Goal: Information Seeking & Learning: Learn about a topic

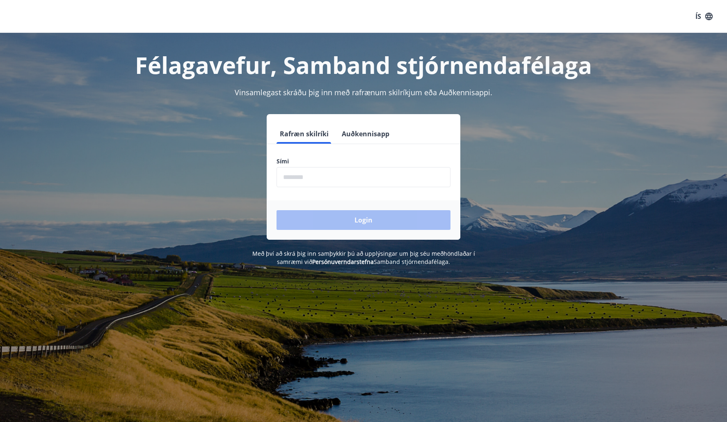
click at [307, 176] on input "phone" at bounding box center [364, 177] width 174 height 20
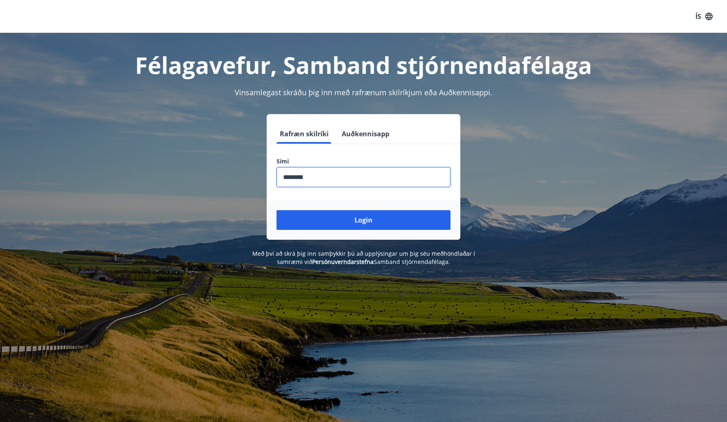
type input "********"
click at [277, 210] on button "Login" at bounding box center [364, 220] width 174 height 20
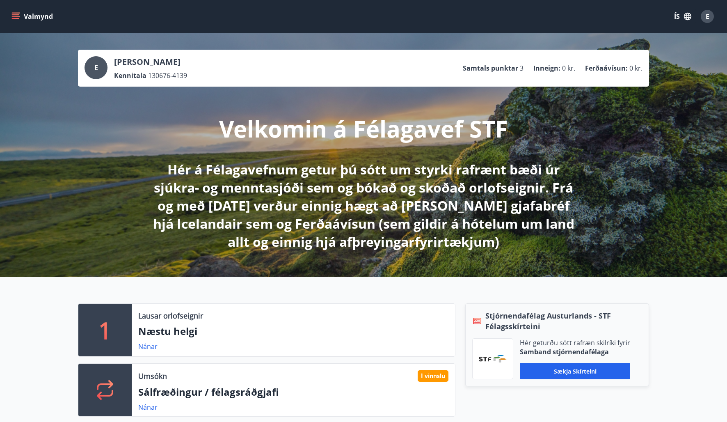
click at [156, 335] on p "Næstu helgi" at bounding box center [293, 331] width 310 height 14
click at [165, 312] on p "Lausar orlofseignir" at bounding box center [170, 315] width 65 height 11
click at [103, 323] on p "1" at bounding box center [105, 329] width 13 height 31
click at [345, 329] on p "Næstu helgi" at bounding box center [293, 331] width 310 height 14
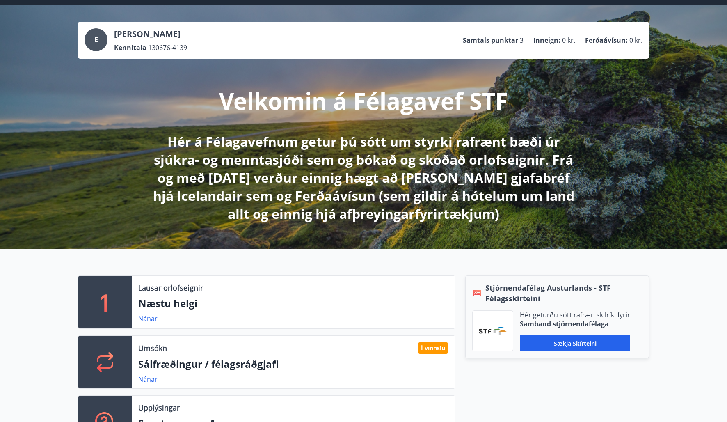
scroll to position [41, 0]
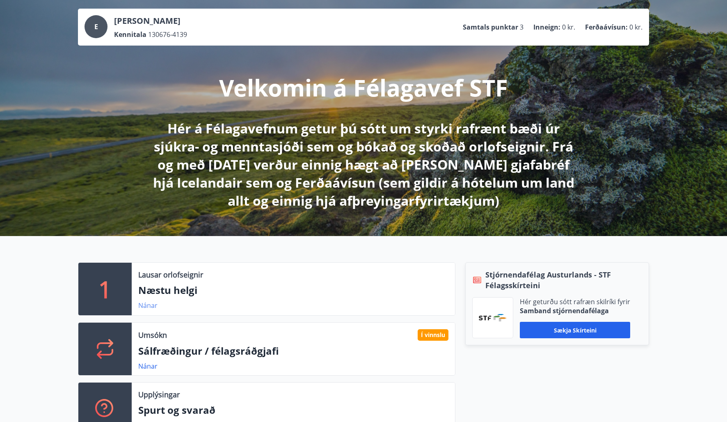
click at [152, 305] on link "Nánar" at bounding box center [147, 305] width 19 height 9
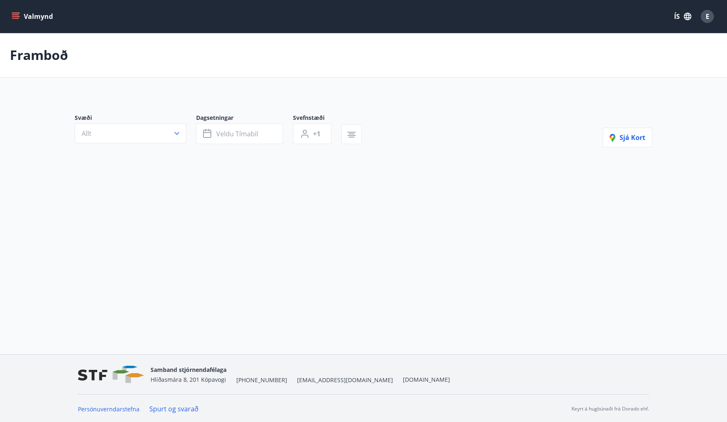
type input "*"
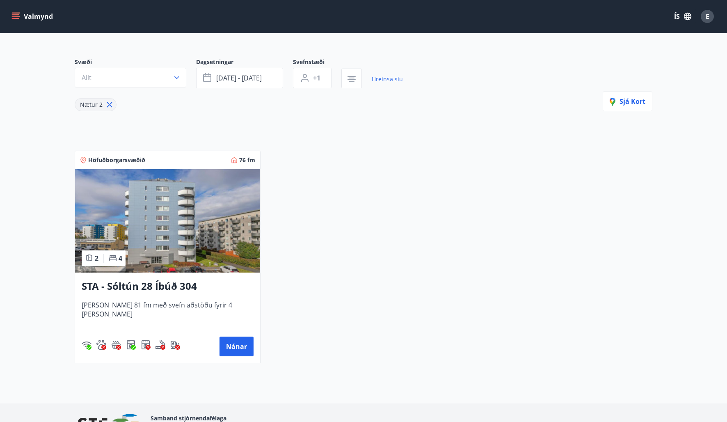
scroll to position [107, 0]
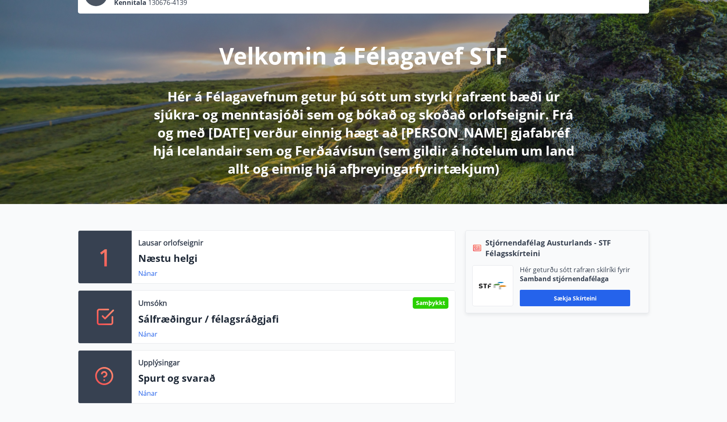
scroll to position [123, 0]
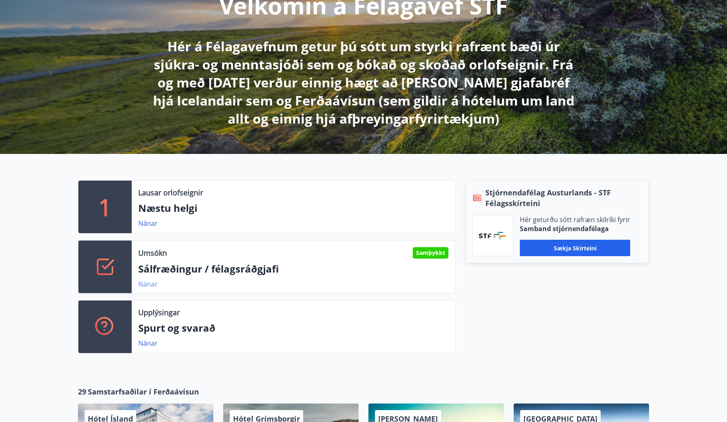
click at [143, 286] on link "Nánar" at bounding box center [147, 284] width 19 height 9
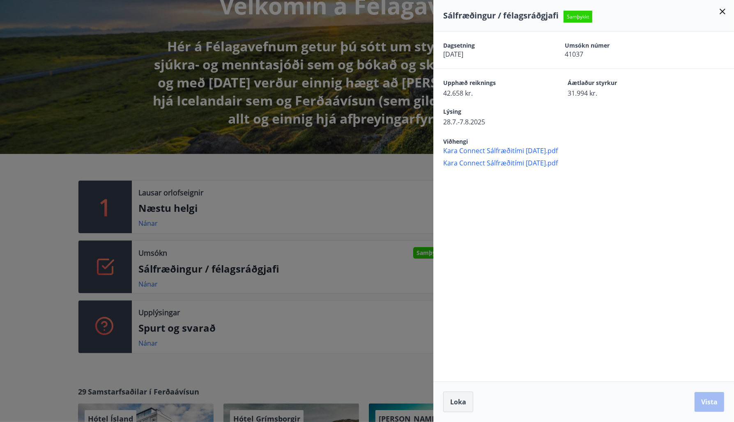
click at [454, 404] on span "Loka" at bounding box center [458, 401] width 16 height 9
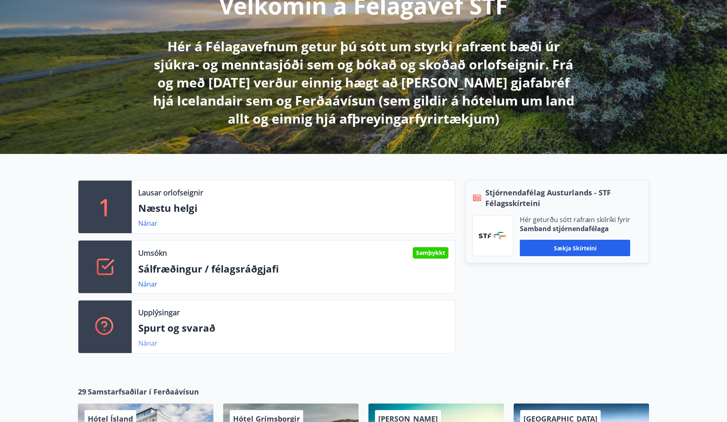
click at [146, 343] on link "Nánar" at bounding box center [147, 343] width 19 height 9
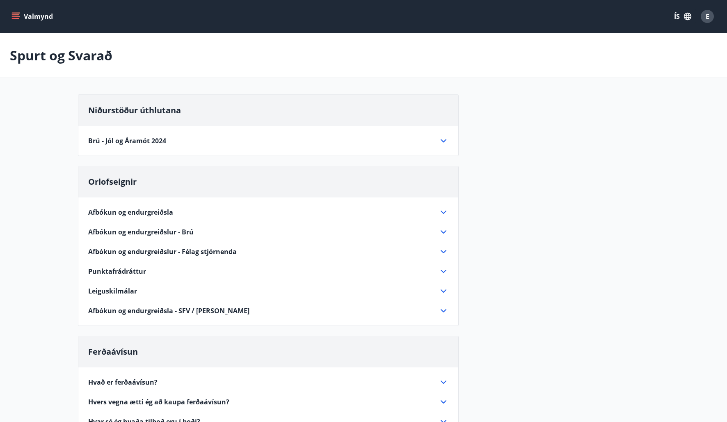
click at [164, 138] on span "Brú - Jól og Áramót 2024" at bounding box center [127, 140] width 78 height 9
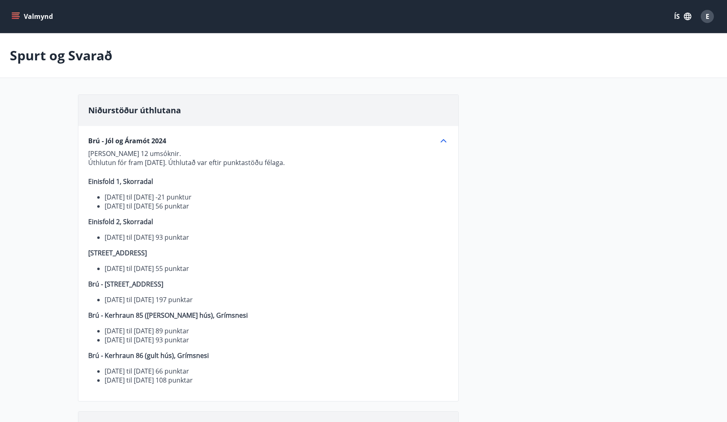
click at [444, 140] on icon at bounding box center [444, 140] width 6 height 3
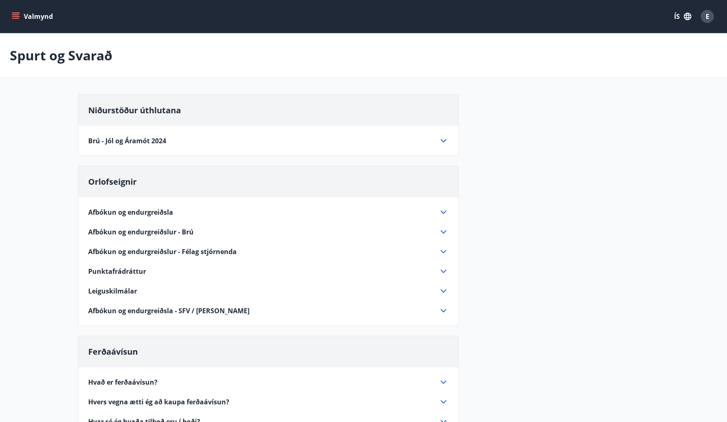
click at [30, 19] on button "Valmynd" at bounding box center [33, 16] width 46 height 15
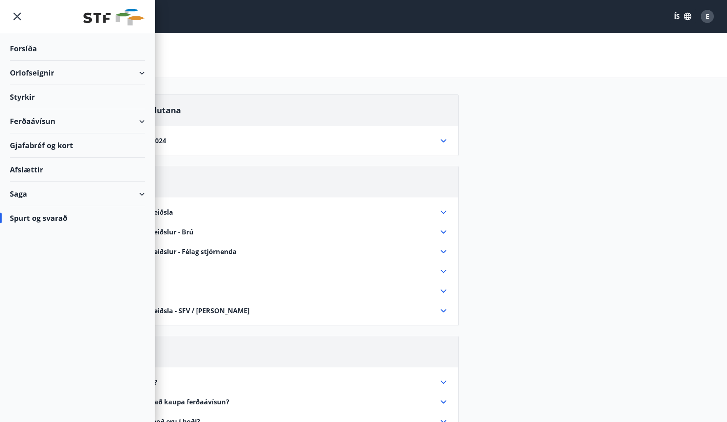
click at [36, 61] on div "Styrkir" at bounding box center [77, 49] width 135 height 24
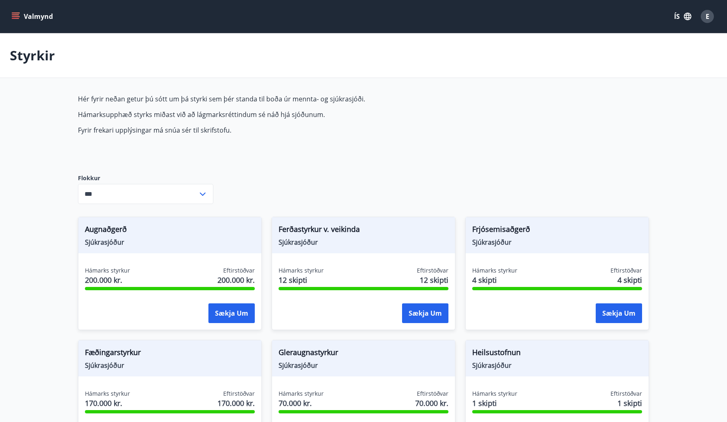
click at [122, 195] on input "***" at bounding box center [138, 194] width 120 height 20
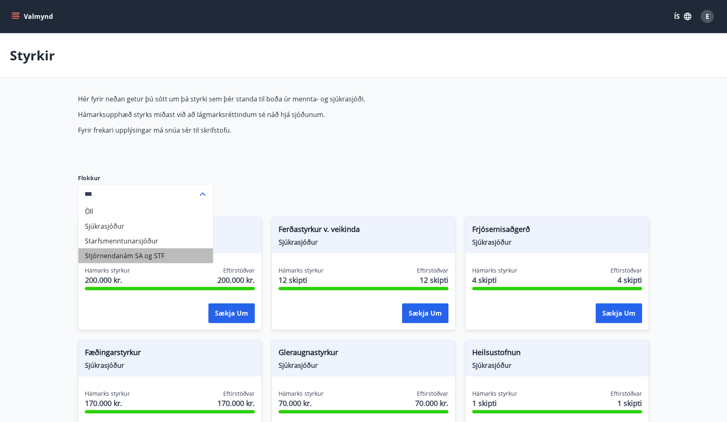
click at [121, 255] on li "Stjórnendanám SA og STF" at bounding box center [145, 255] width 135 height 15
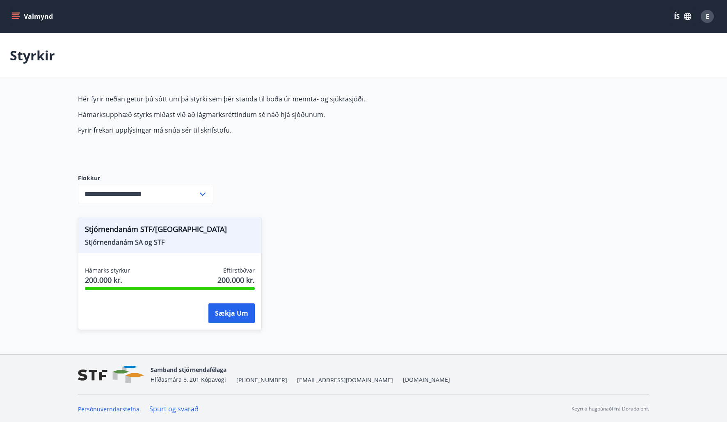
click at [148, 245] on span "Stjórnendanám SA og STF" at bounding box center [170, 242] width 170 height 9
click at [207, 194] on icon at bounding box center [203, 194] width 10 height 10
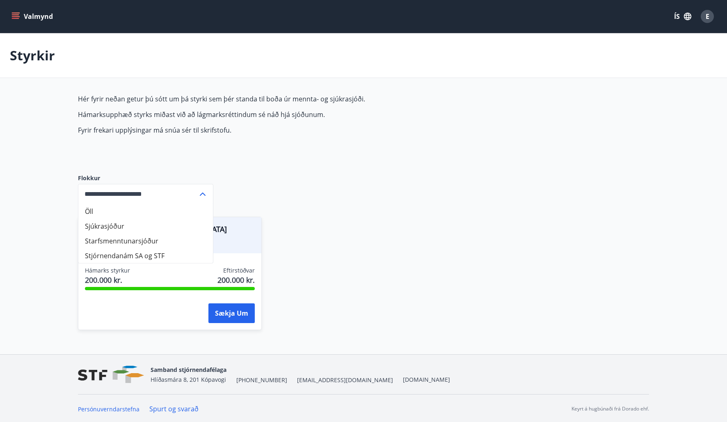
click at [154, 234] on li "Starfsmenntunarsjóður" at bounding box center [145, 241] width 135 height 15
type input "**********"
